Goal: Information Seeking & Learning: Learn about a topic

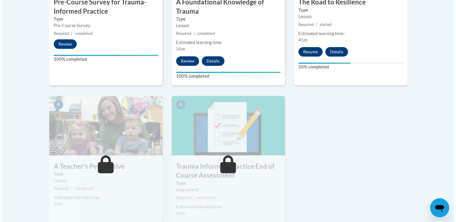
scroll to position [239, 0]
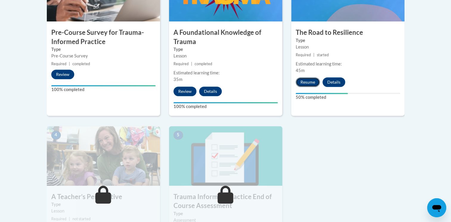
click at [309, 84] on button "Resume" at bounding box center [308, 83] width 24 height 10
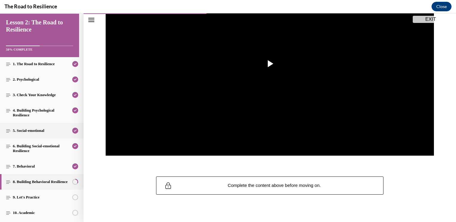
scroll to position [120, 0]
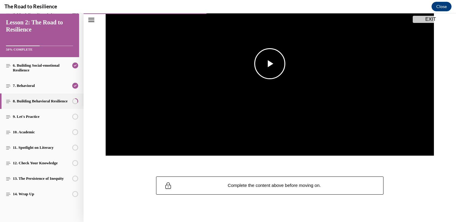
click at [270, 64] on span "Video player" at bounding box center [270, 64] width 0 height 0
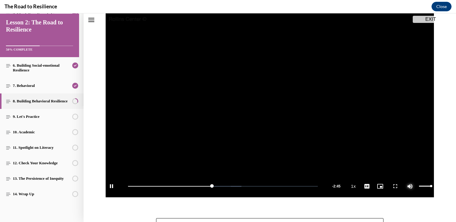
click at [409, 187] on span "Video player" at bounding box center [410, 187] width 12 height 0
click at [365, 187] on button "Playback Rate 1x" at bounding box center [371, 186] width 12 height 22
drag, startPoint x: 368, startPoint y: 147, endPoint x: 378, endPoint y: 167, distance: 22.4
click at [368, 147] on span "1.75x" at bounding box center [372, 147] width 9 height 4
click at [385, 187] on span "Video player" at bounding box center [384, 187] width 12 height 0
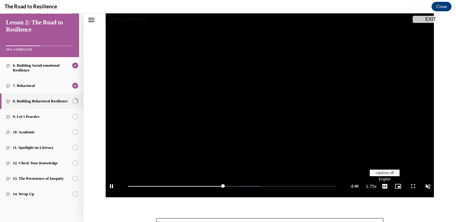
click at [385, 179] on span "English" at bounding box center [384, 179] width 12 height 4
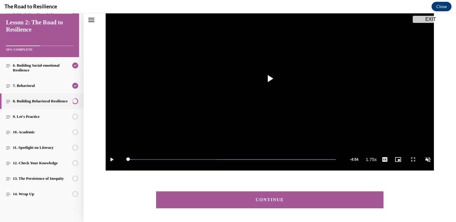
scroll to position [116, 0]
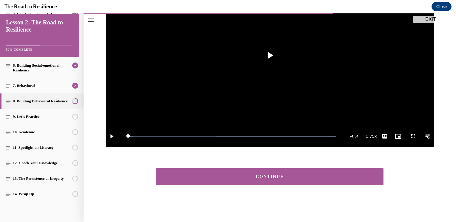
click at [314, 178] on div "CONTINUE" at bounding box center [269, 177] width 209 height 4
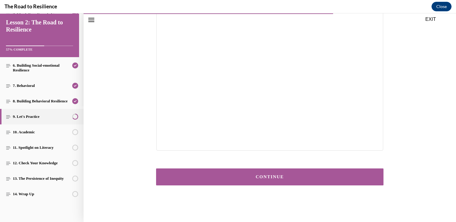
scroll to position [114, 0]
click at [304, 176] on div "CONTINUE" at bounding box center [269, 177] width 209 height 4
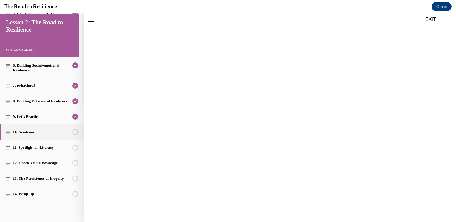
scroll to position [18, 0]
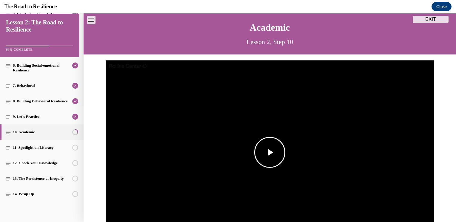
click at [270, 153] on span "Video player" at bounding box center [270, 153] width 0 height 0
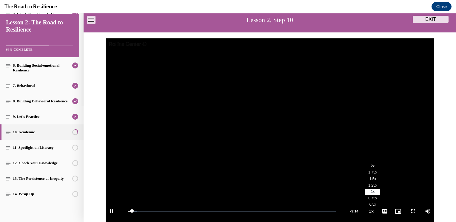
click at [368, 173] on span "1.75x" at bounding box center [372, 173] width 9 height 4
click at [385, 206] on span "English" at bounding box center [384, 204] width 12 height 4
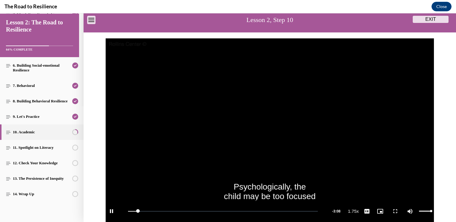
click at [423, 211] on div "Mute" at bounding box center [419, 211] width 30 height 22
click at [409, 212] on span "Video player" at bounding box center [410, 212] width 12 height 0
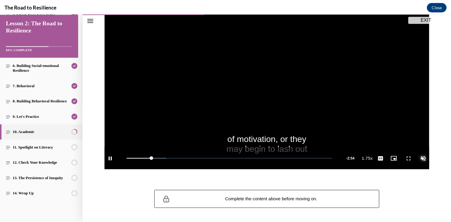
scroll to position [100, 0]
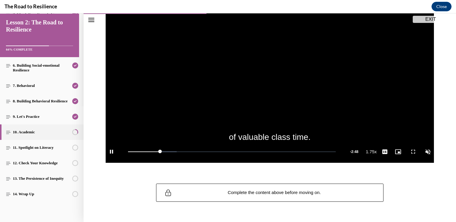
click at [435, 17] on button "EXIT" at bounding box center [430, 19] width 36 height 7
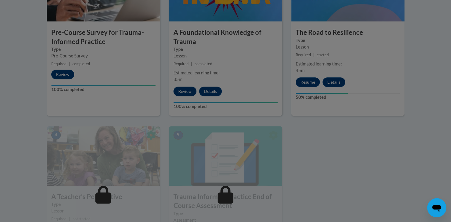
click at [439, 5] on div at bounding box center [225, 111] width 451 height 222
